Goal: Use online tool/utility: Utilize a website feature to perform a specific function

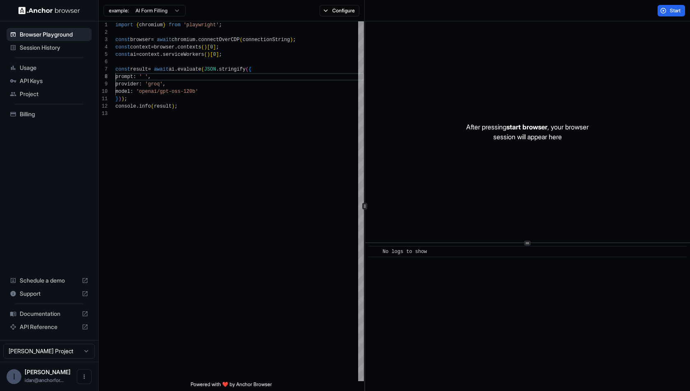
scroll to position [52, 0]
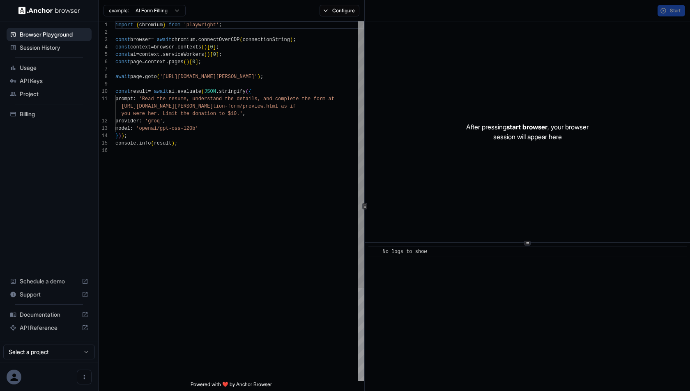
scroll to position [74, 0]
type textarea "**********"
click at [332, 181] on div "import { chromium } from 'playwright' ; const browser = await chromium . connec…" at bounding box center [239, 264] width 249 height 486
click at [621, 12] on button "Start" at bounding box center [672, 11] width 28 height 12
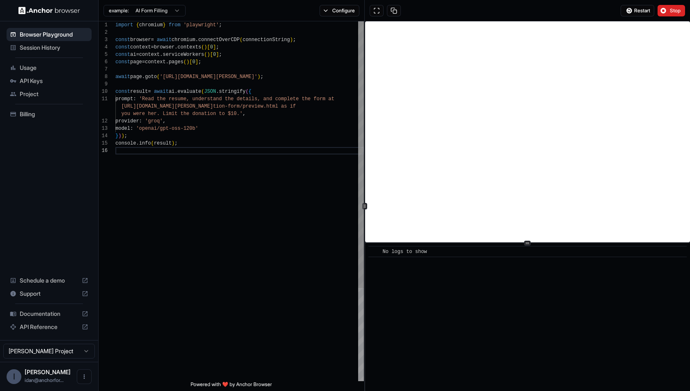
click at [253, 221] on div "import { chromium } from 'playwright' ; const browser = await chromium . connec…" at bounding box center [239, 264] width 249 height 486
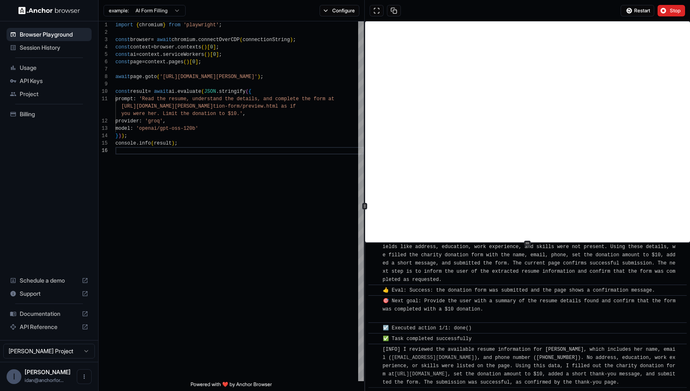
scroll to position [449, 0]
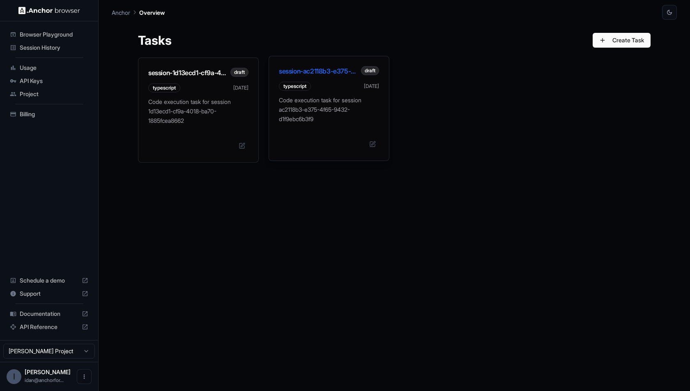
click at [338, 145] on div at bounding box center [329, 144] width 100 height 13
click at [377, 145] on button at bounding box center [372, 144] width 13 height 13
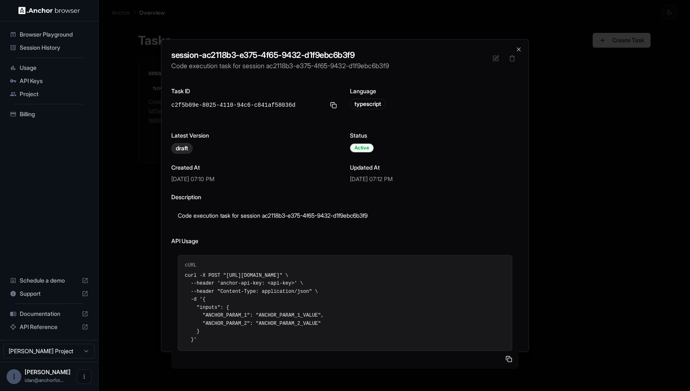
drag, startPoint x: 352, startPoint y: 337, endPoint x: 186, endPoint y: 254, distance: 186.1
click at [186, 255] on div "cURL curl -X POST "[URL][DOMAIN_NAME]" \ --header 'anchor-api-key: <api-key>' \…" at bounding box center [345, 303] width 334 height 96
click at [220, 277] on pre "curl -X POST "[URL][DOMAIN_NAME]" \ --header 'anchor-api-key: <api-key>' \ --he…" at bounding box center [345, 308] width 320 height 72
